Goal: Navigation & Orientation: Understand site structure

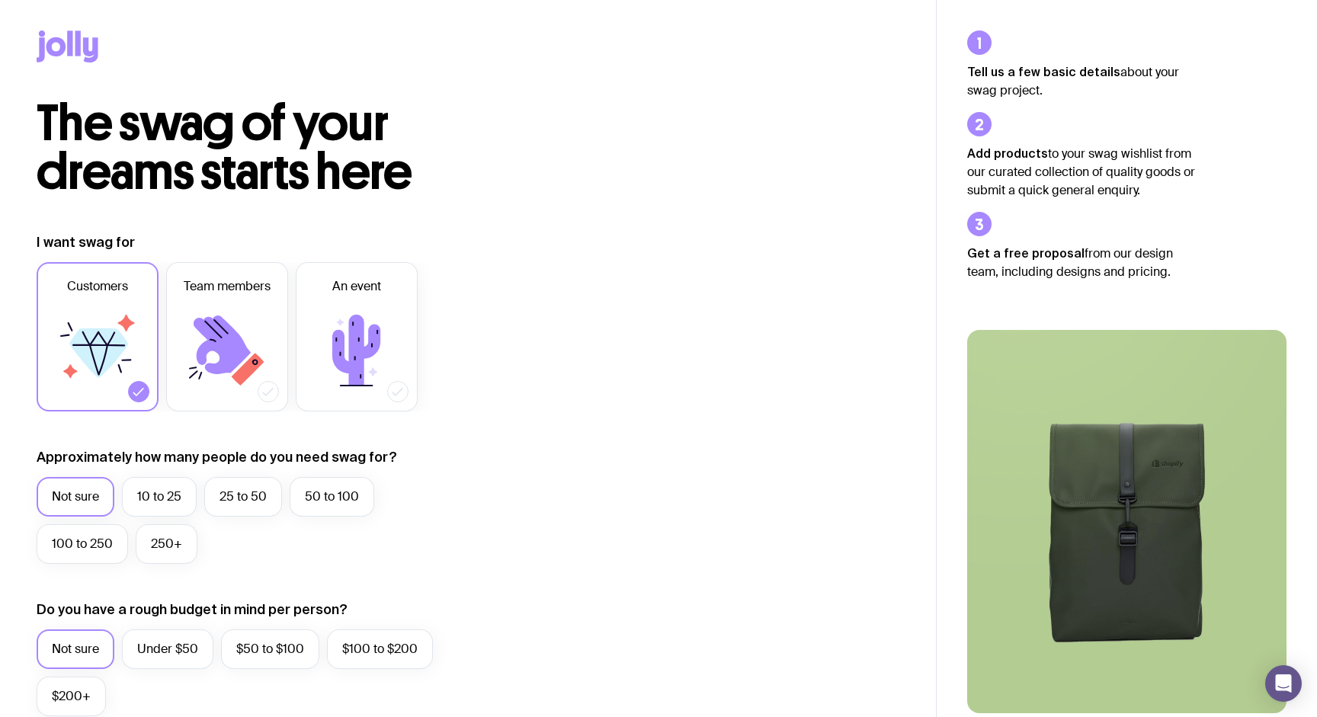
click at [96, 36] on icon at bounding box center [68, 46] width 62 height 32
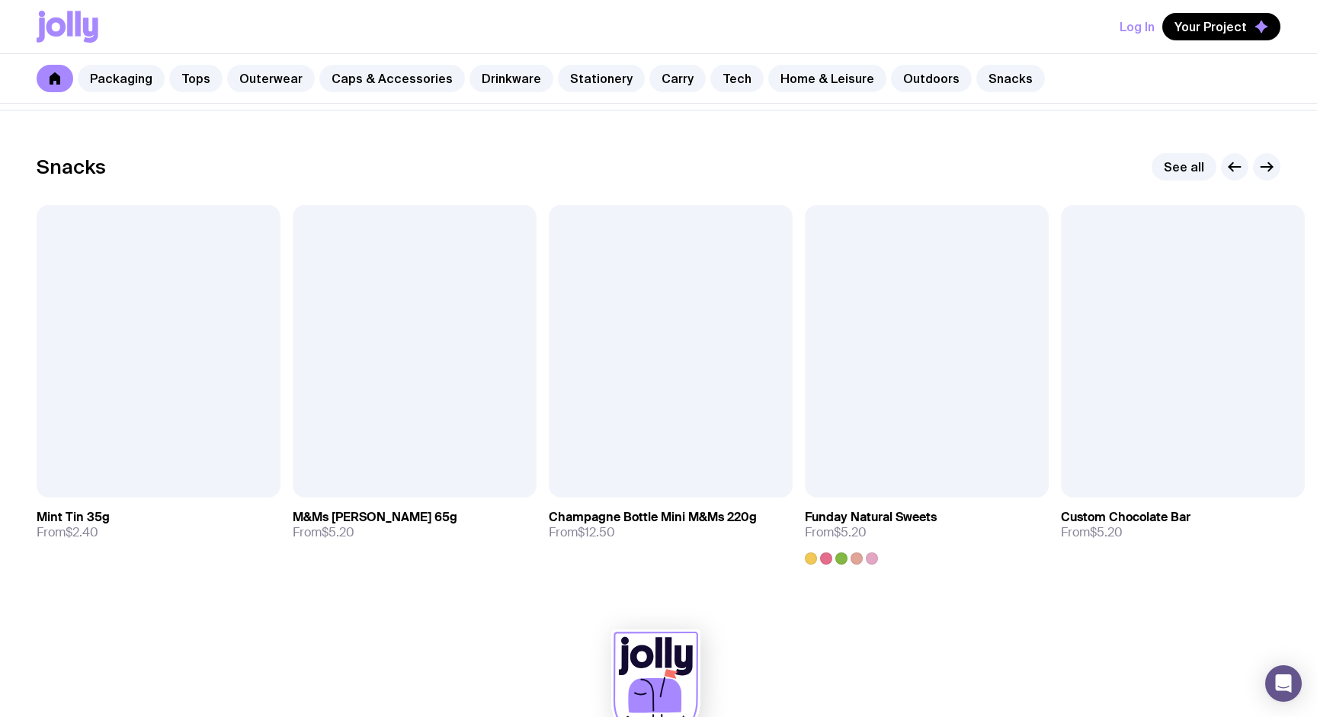
scroll to position [5237, 0]
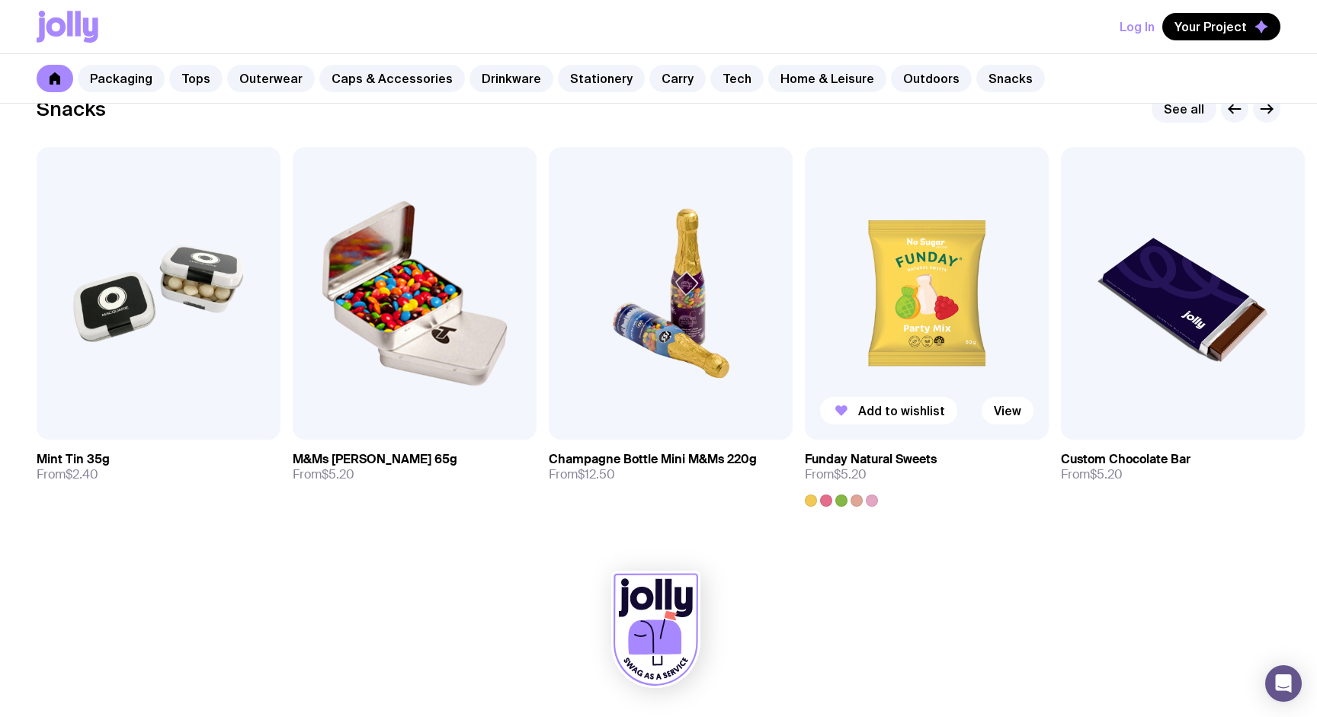
click at [917, 260] on img at bounding box center [927, 293] width 244 height 293
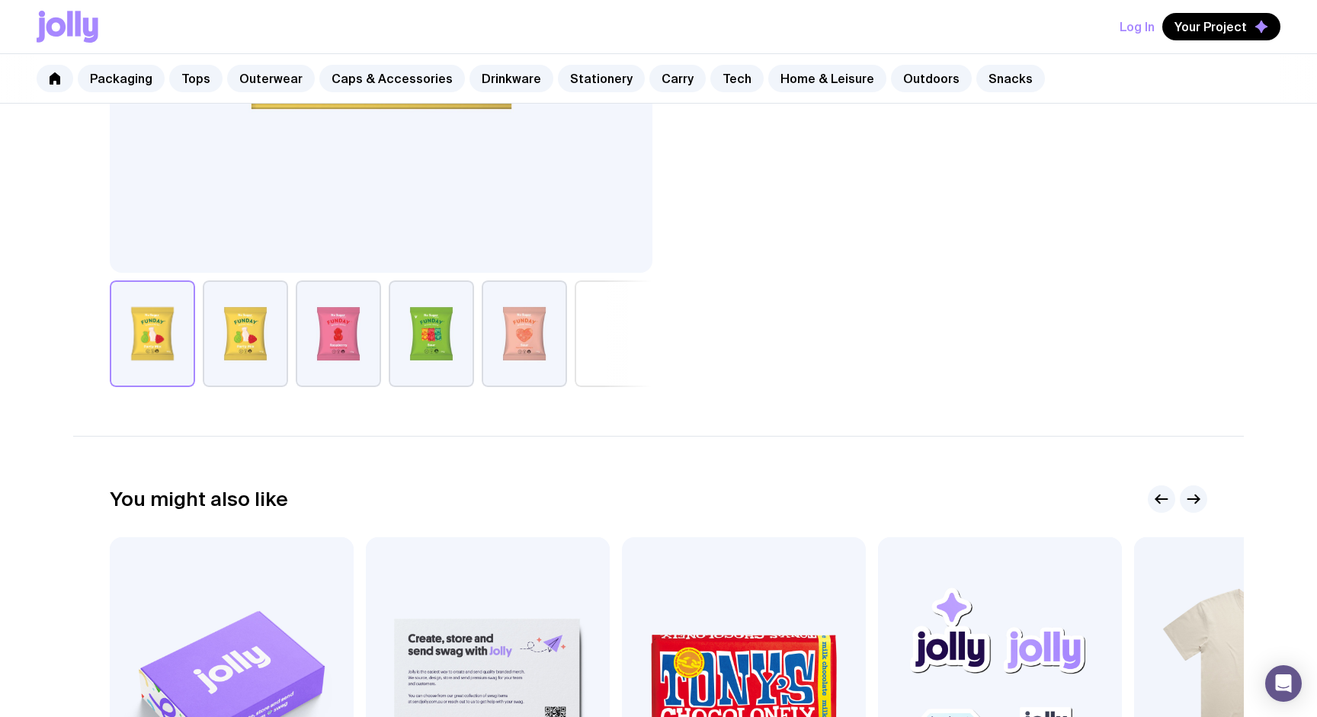
scroll to position [781, 0]
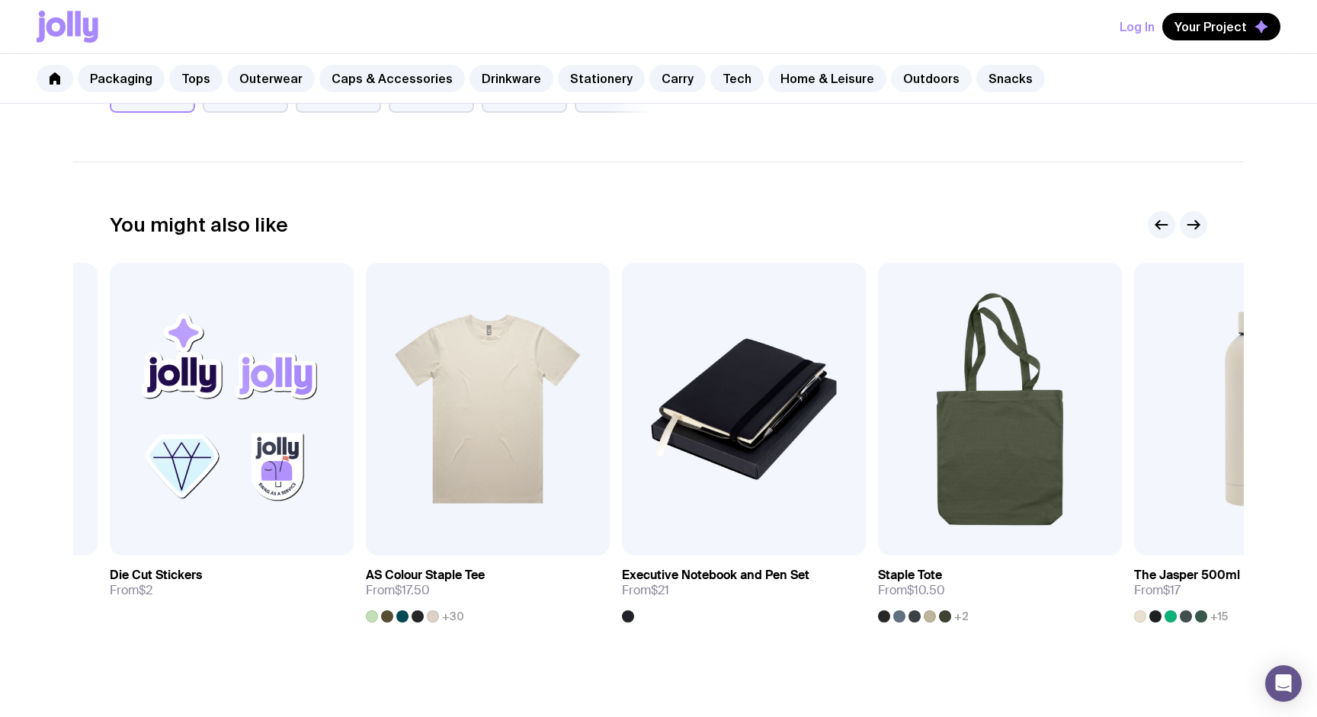
click at [911, 80] on link "Outdoors" at bounding box center [931, 78] width 81 height 27
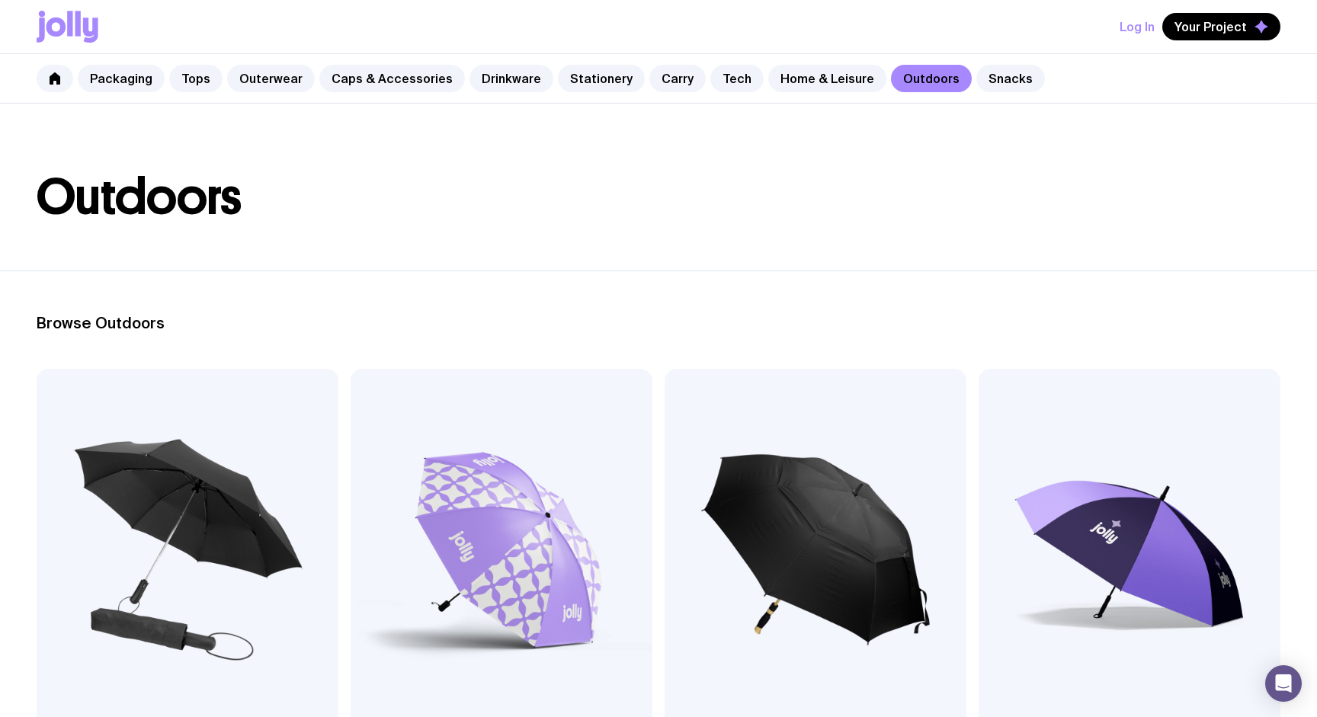
scroll to position [15, 0]
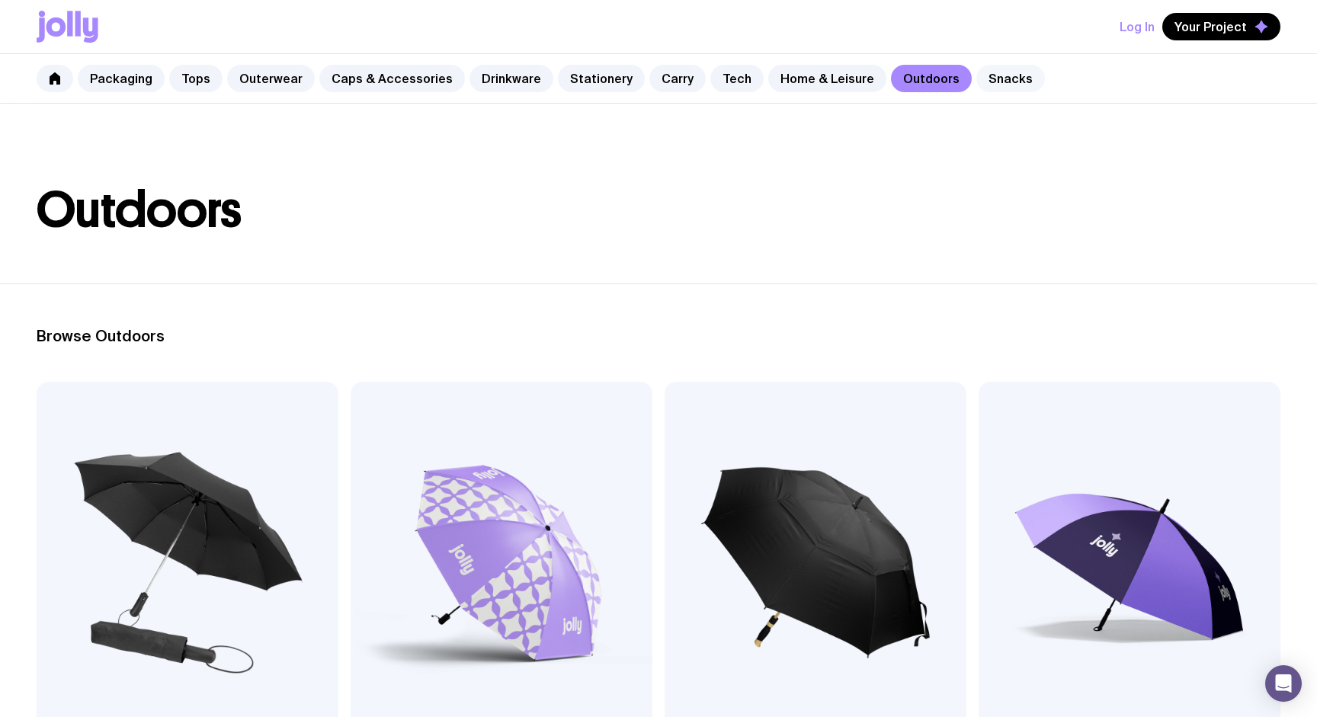
click at [978, 80] on link "Snacks" at bounding box center [1011, 78] width 69 height 27
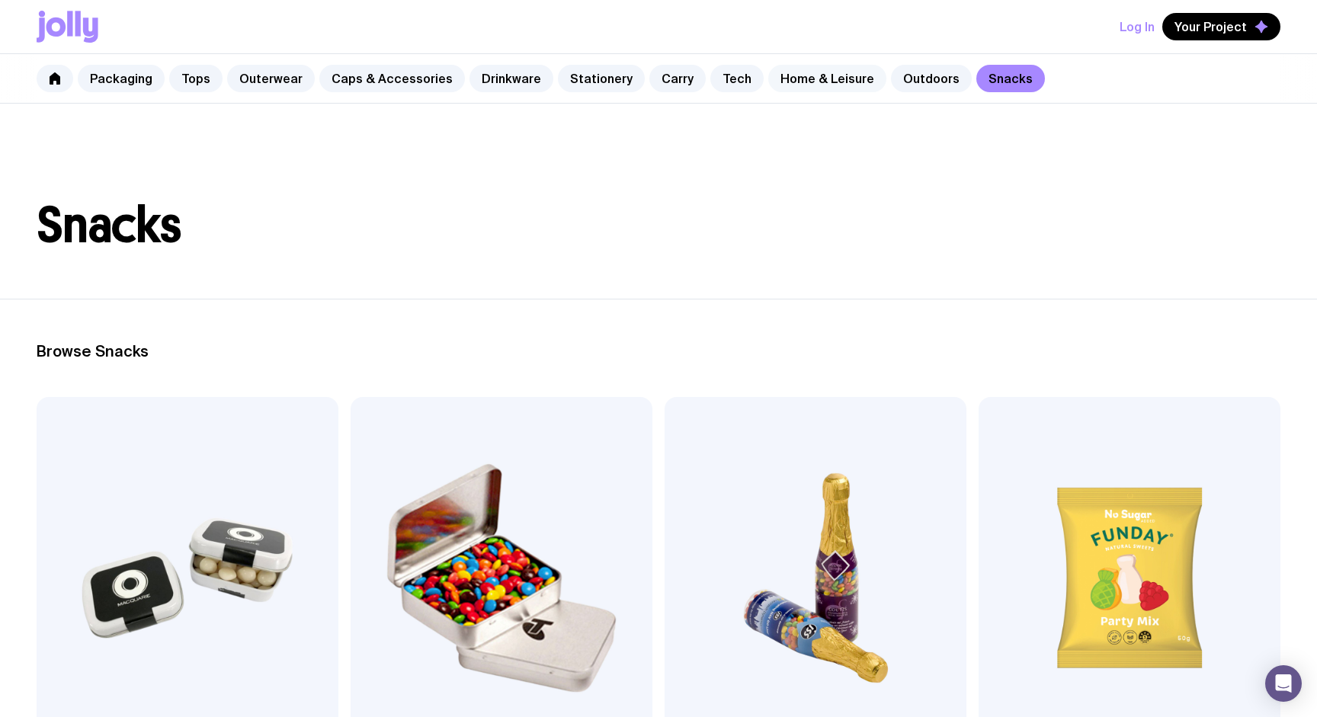
click at [801, 75] on link "Home & Leisure" at bounding box center [827, 78] width 118 height 27
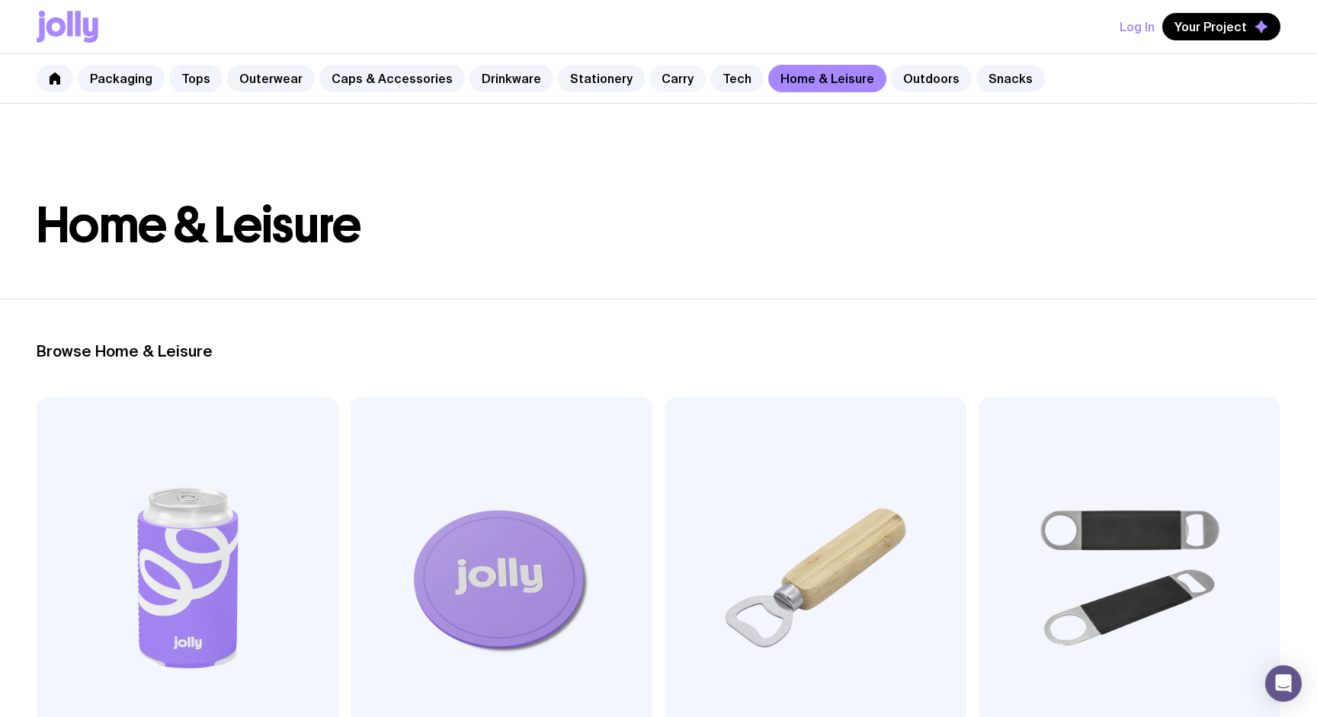
click at [678, 82] on link "Carry" at bounding box center [678, 78] width 56 height 27
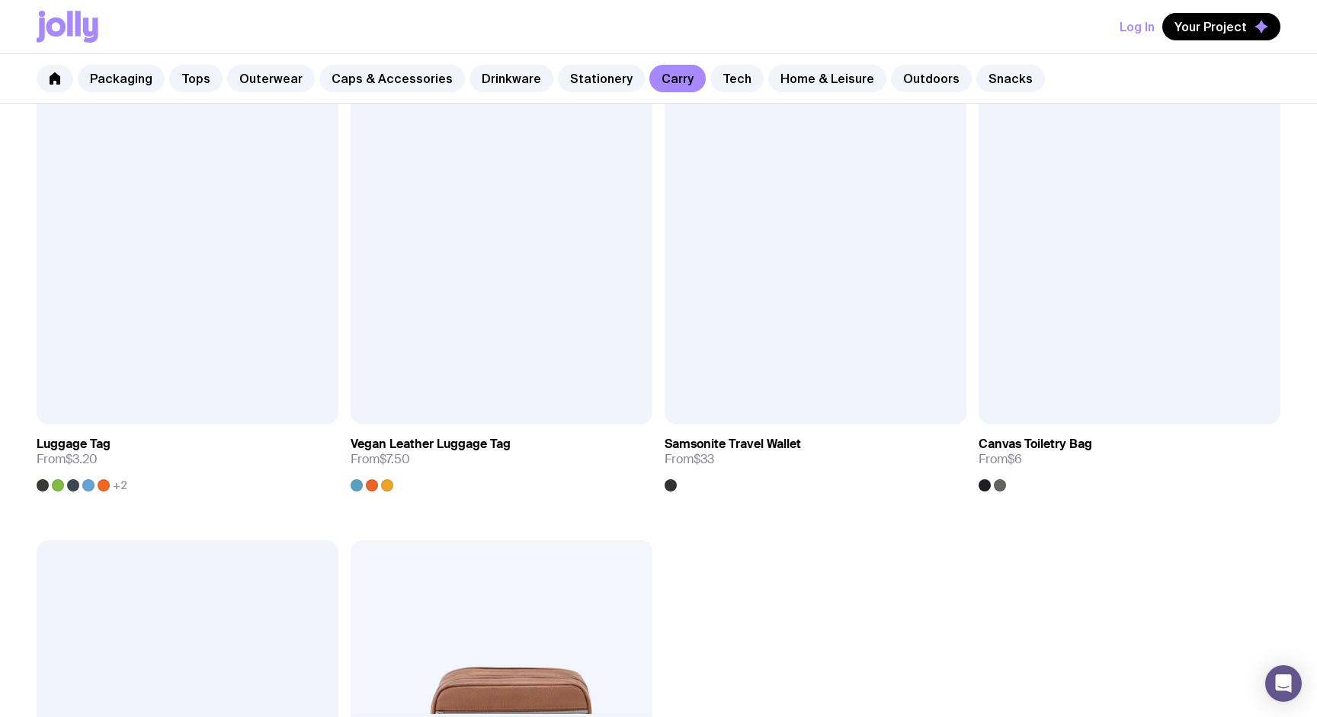
scroll to position [3684, 0]
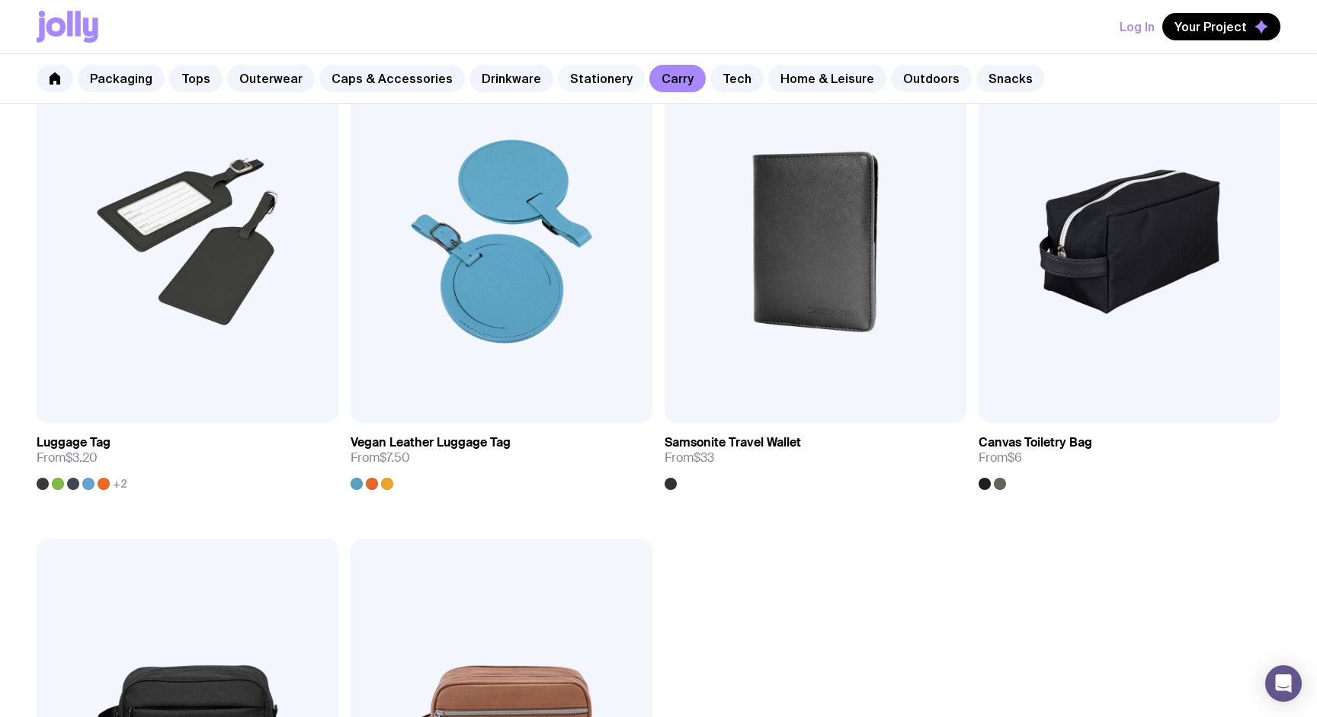
click at [605, 73] on link "Stationery" at bounding box center [601, 78] width 87 height 27
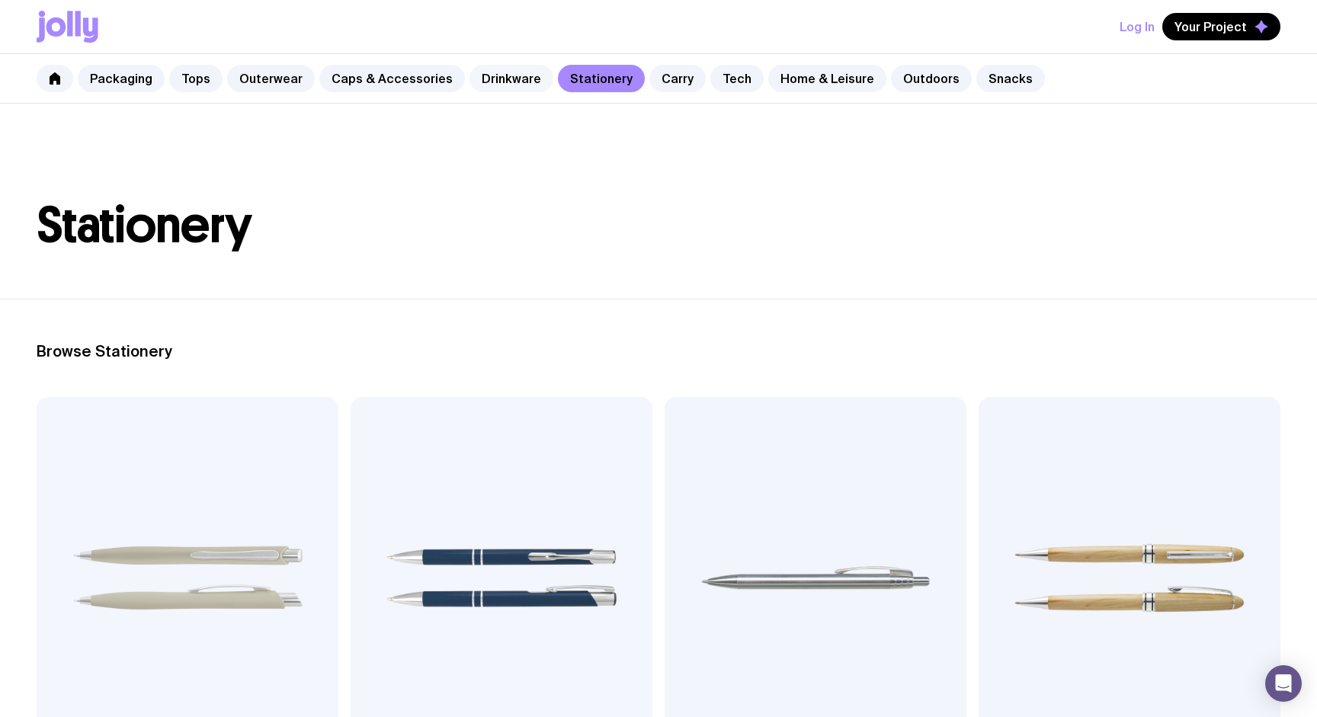
click at [496, 81] on link "Drinkware" at bounding box center [512, 78] width 84 height 27
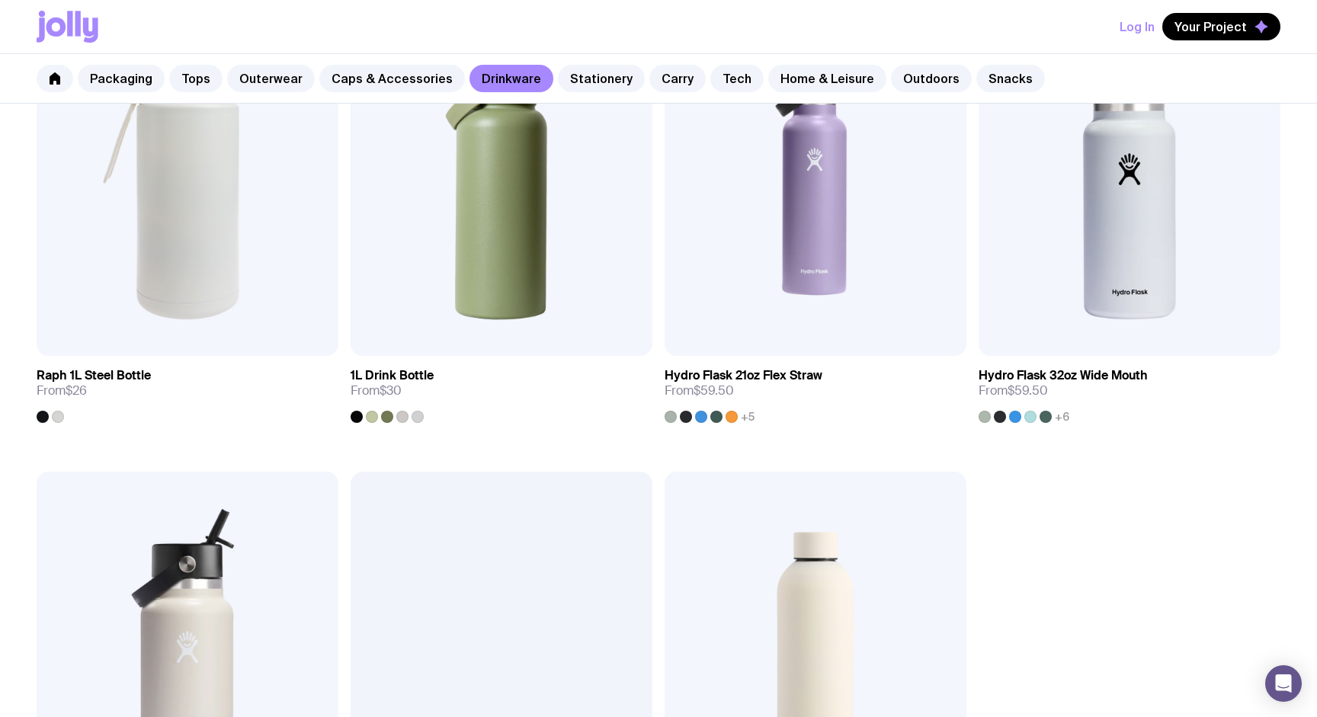
scroll to position [2117, 0]
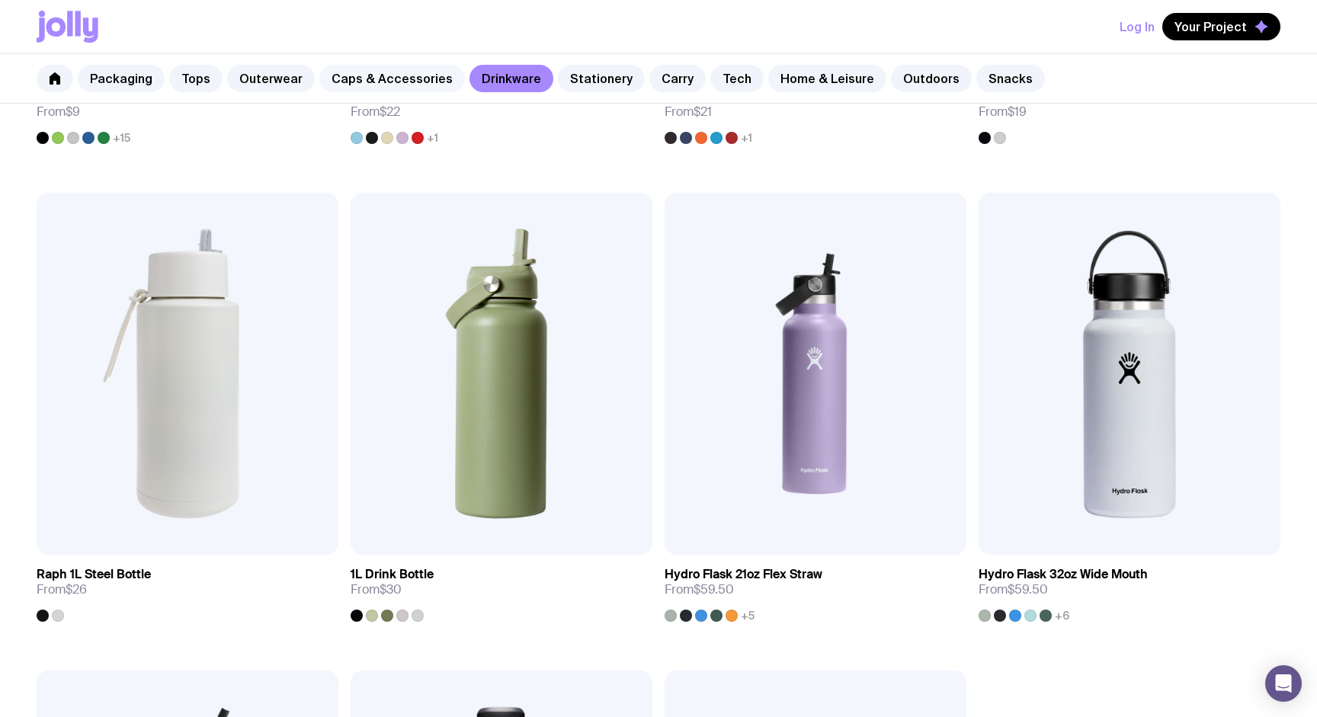
click at [388, 76] on link "Caps & Accessories" at bounding box center [392, 78] width 146 height 27
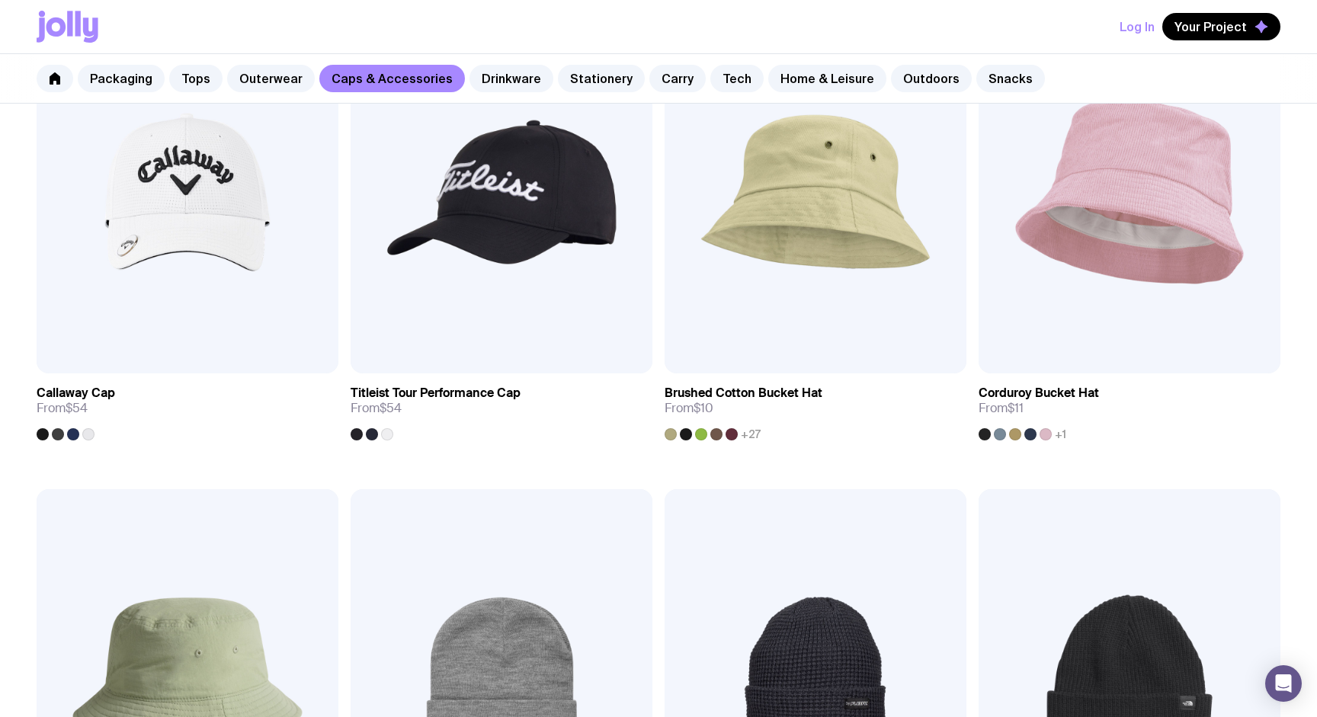
scroll to position [1380, 0]
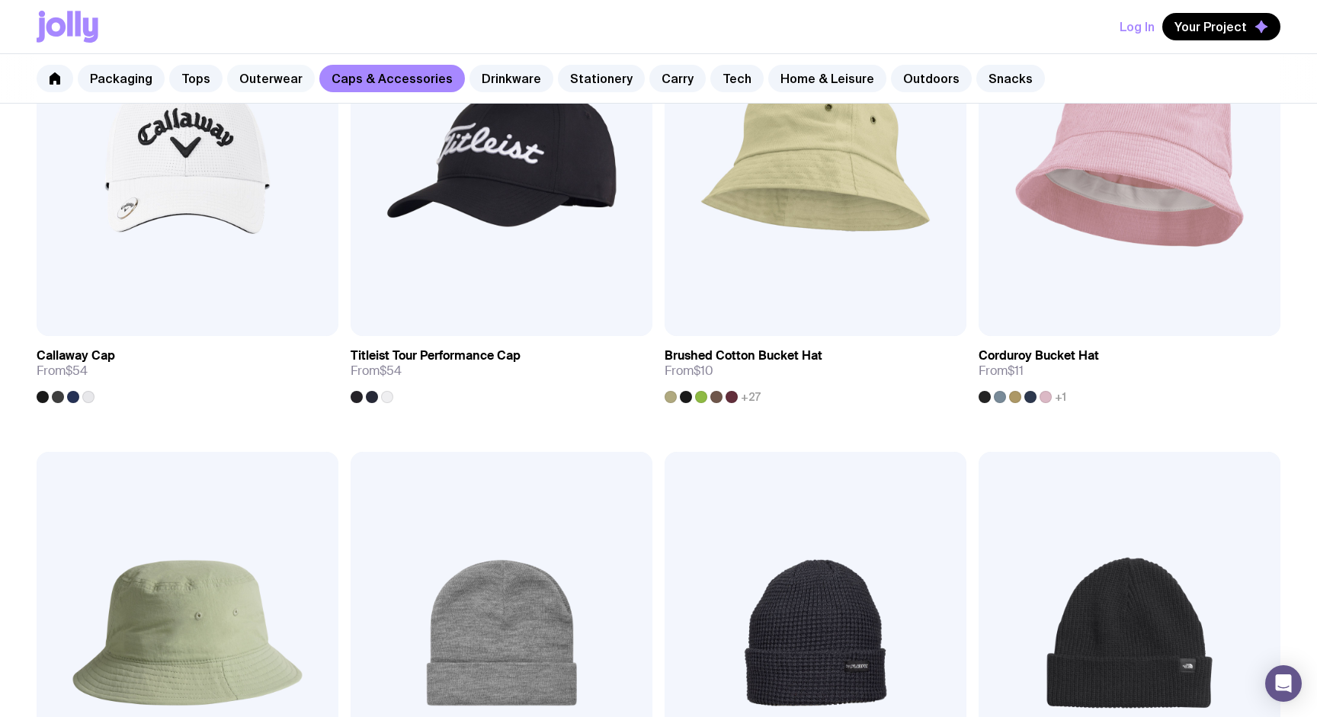
click at [265, 87] on link "Outerwear" at bounding box center [271, 78] width 88 height 27
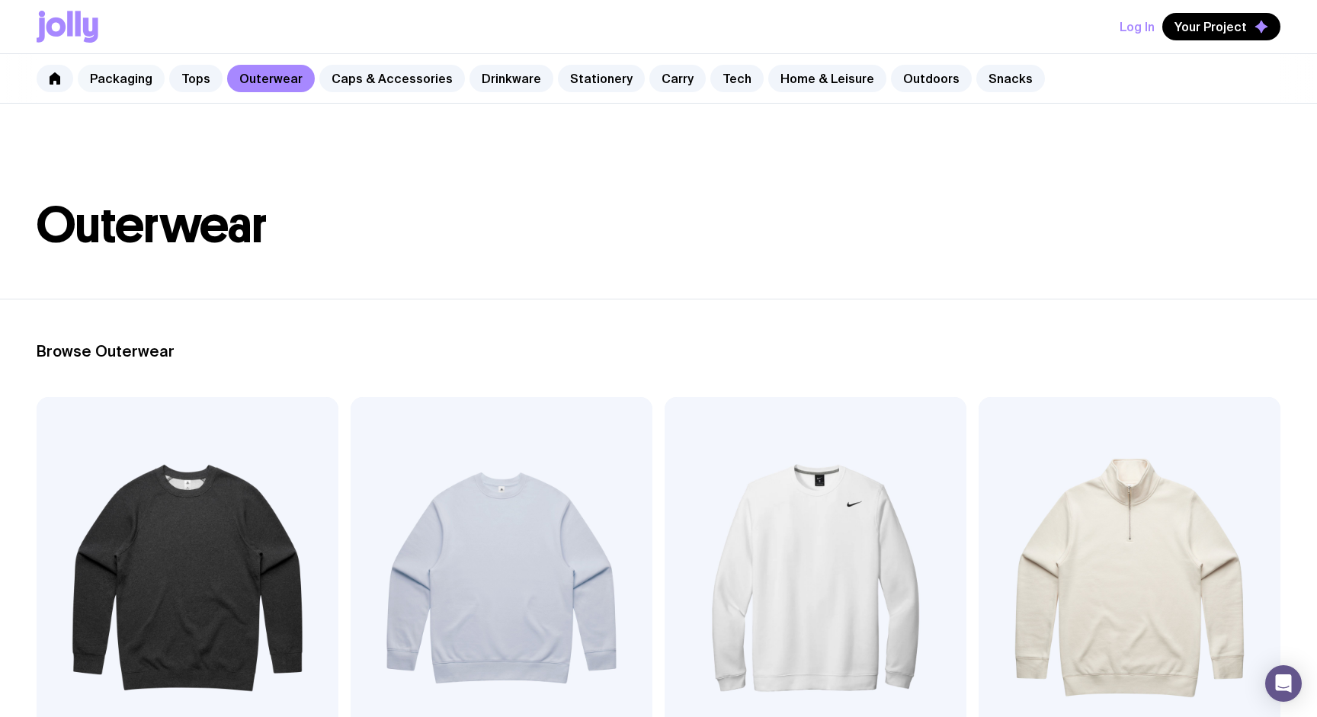
click at [128, 83] on link "Packaging" at bounding box center [121, 78] width 87 height 27
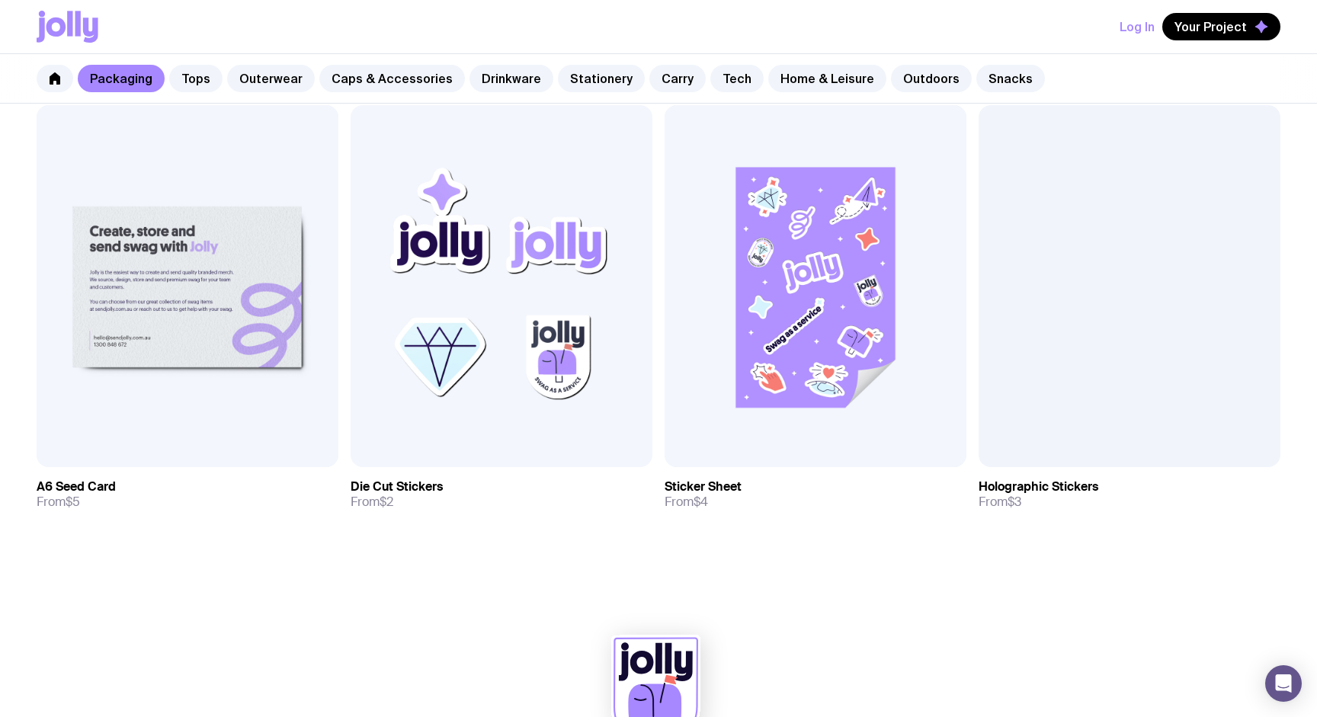
scroll to position [1643, 0]
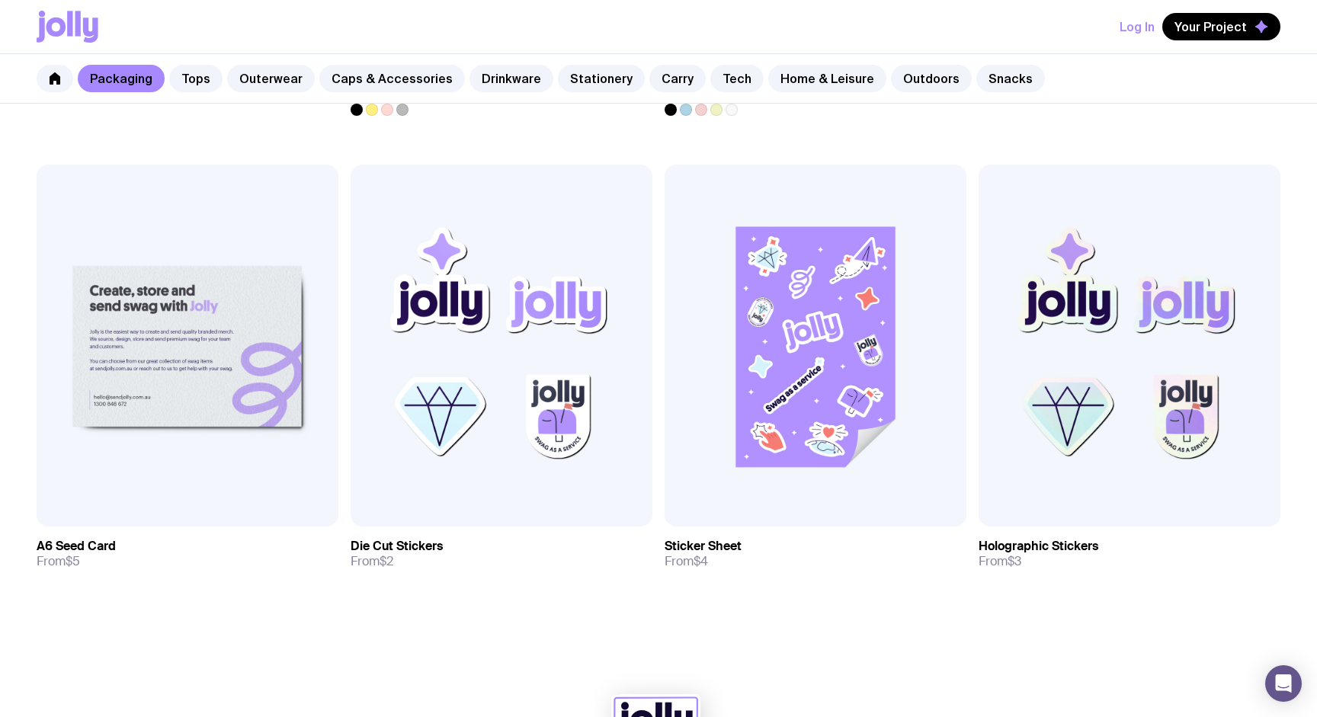
click at [689, 68] on div "Packaging Tops Outerwear Caps & Accessories Drinkware Stationery Carry Tech Hom…" at bounding box center [658, 79] width 1317 height 50
click at [662, 81] on link "Carry" at bounding box center [678, 78] width 56 height 27
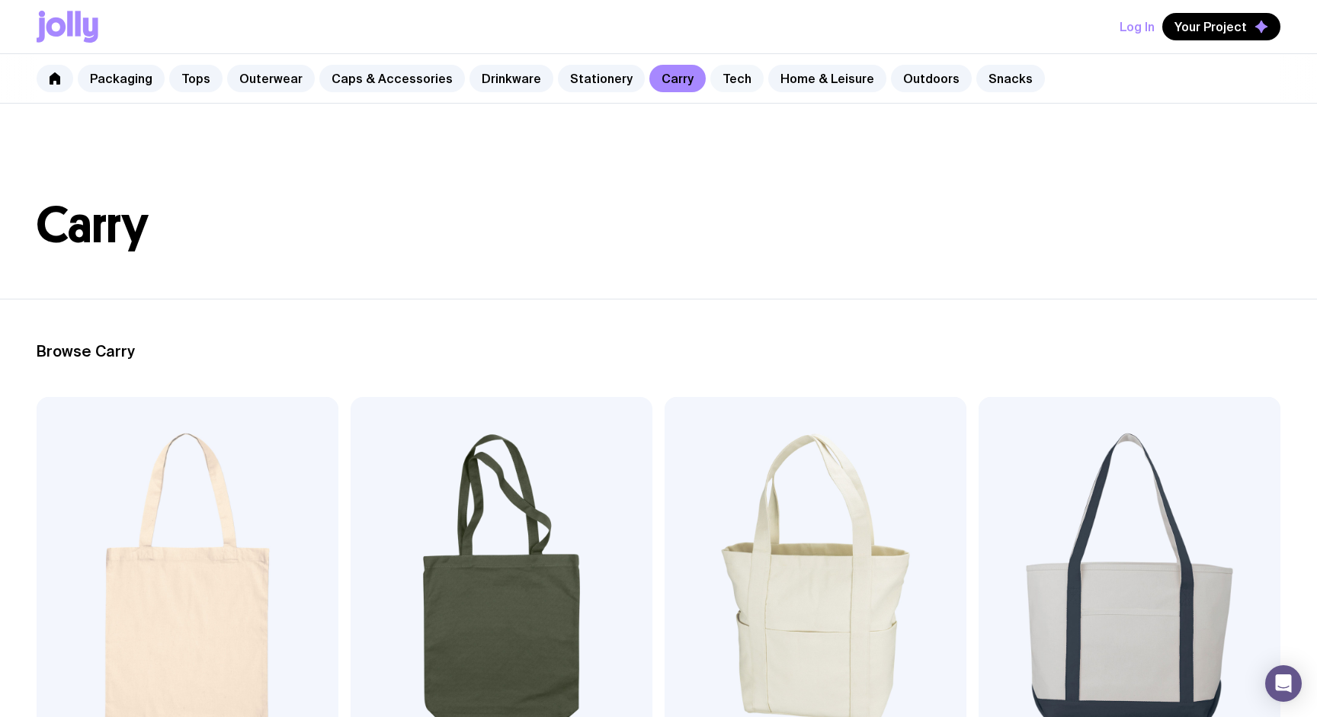
click at [715, 77] on link "Tech" at bounding box center [737, 78] width 53 height 27
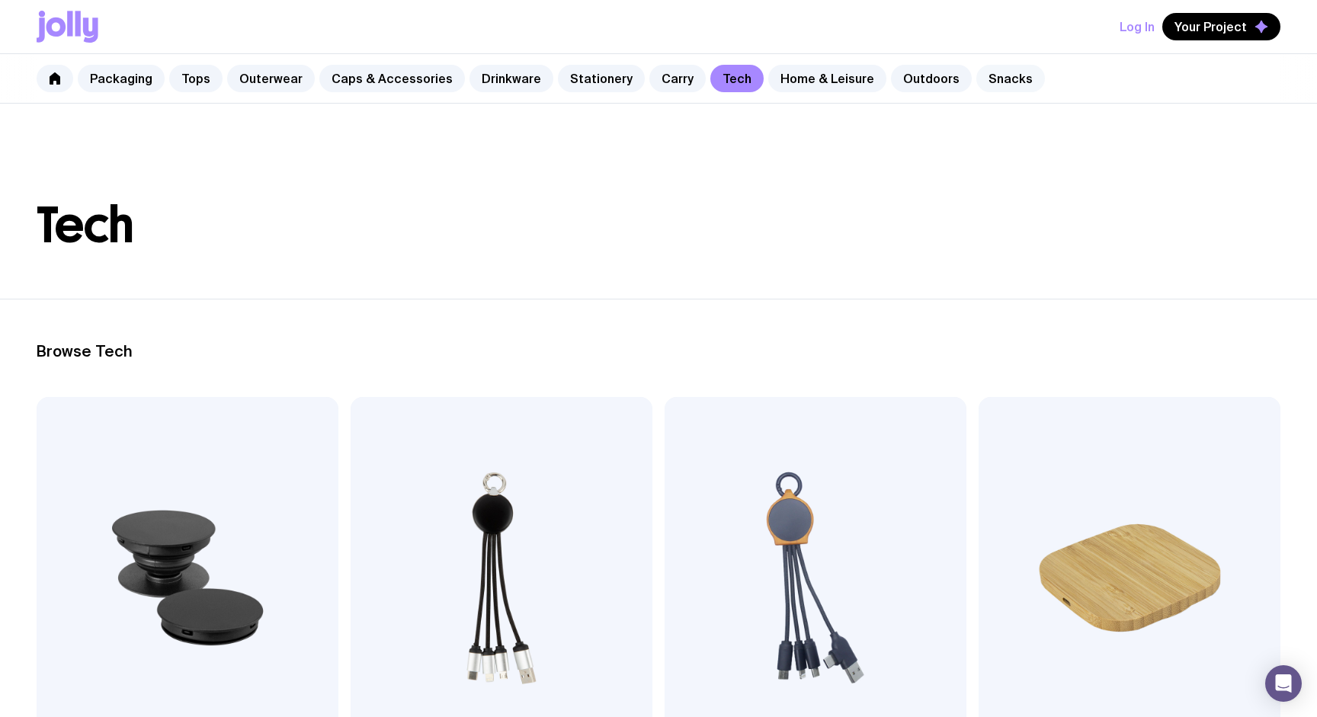
click at [996, 82] on link "Snacks" at bounding box center [1011, 78] width 69 height 27
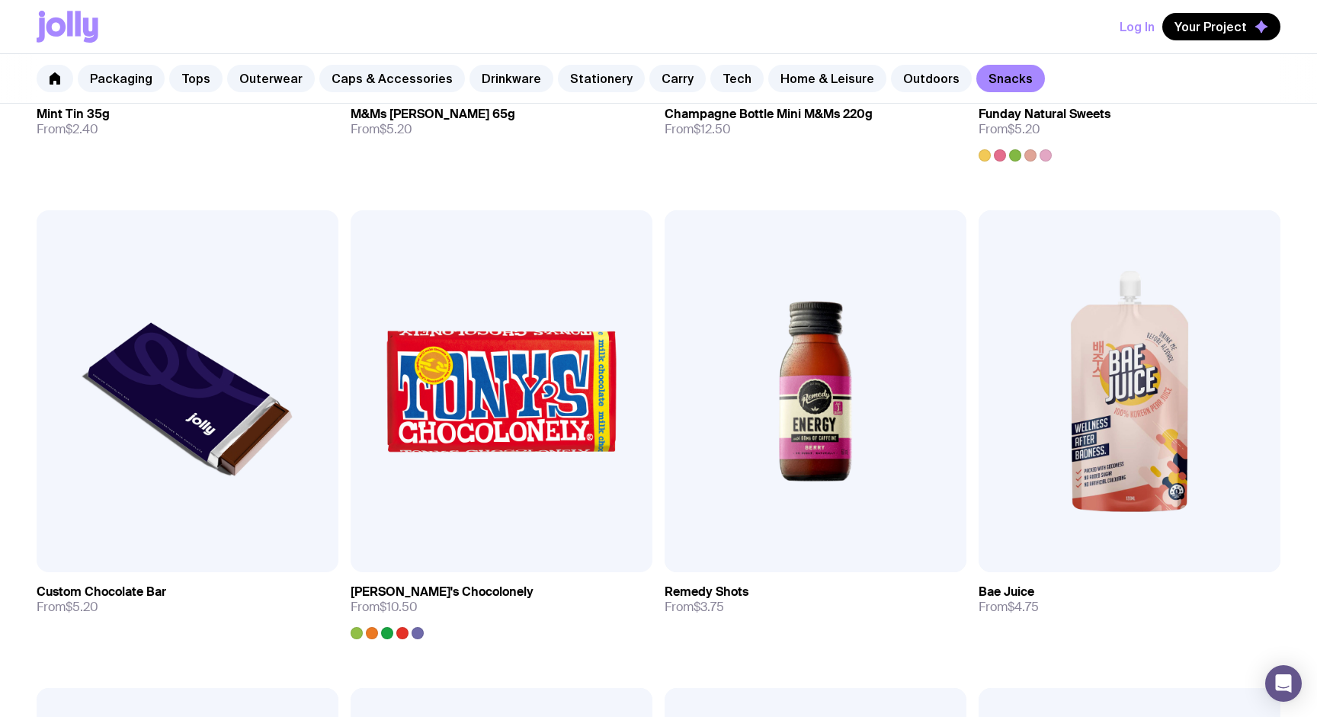
scroll to position [768, 0]
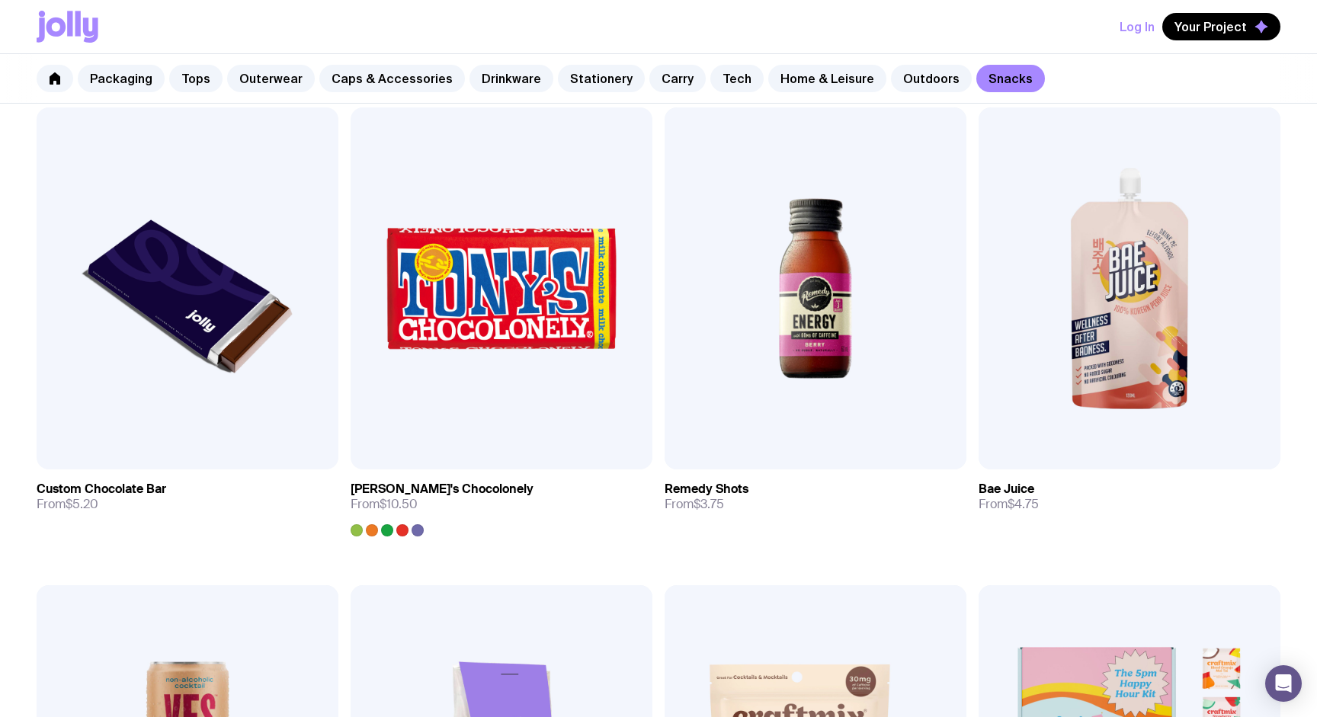
click at [910, 100] on div "Packaging Tops Outerwear Caps & Accessories Drinkware Stationery Carry Tech Hom…" at bounding box center [658, 79] width 1317 height 50
click at [912, 76] on link "Outdoors" at bounding box center [931, 78] width 81 height 27
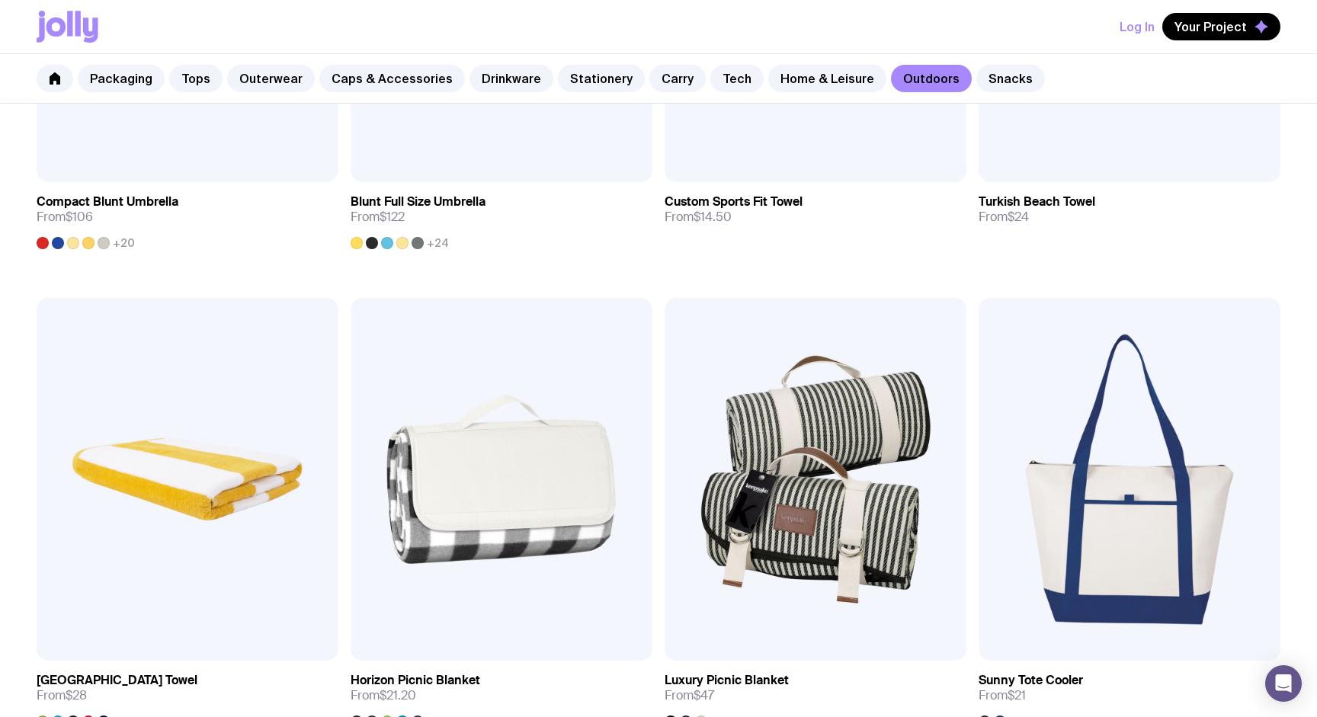
scroll to position [1065, 0]
